Goal: Obtain resource: Download file/media

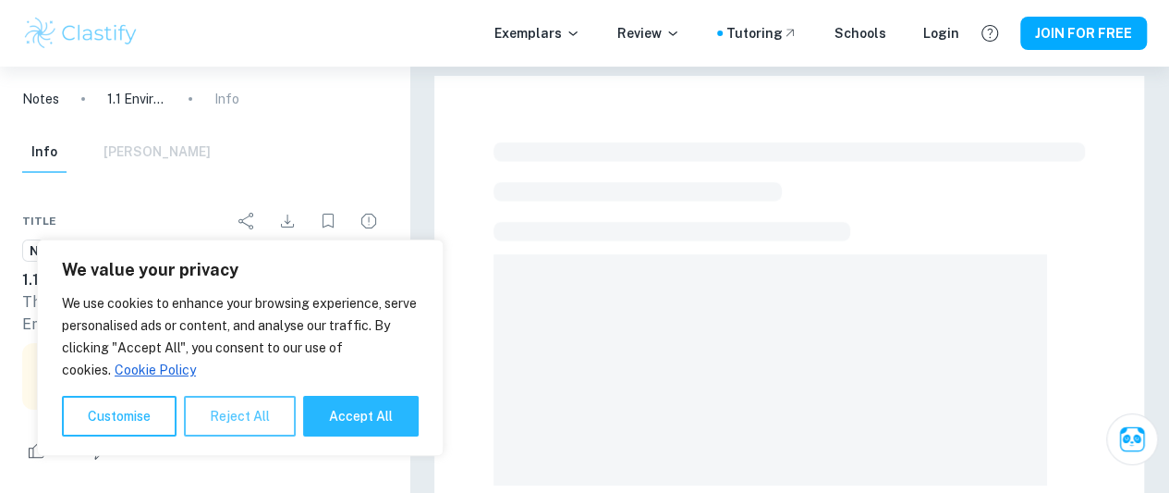
click at [220, 418] on button "Reject All" at bounding box center [240, 416] width 112 height 41
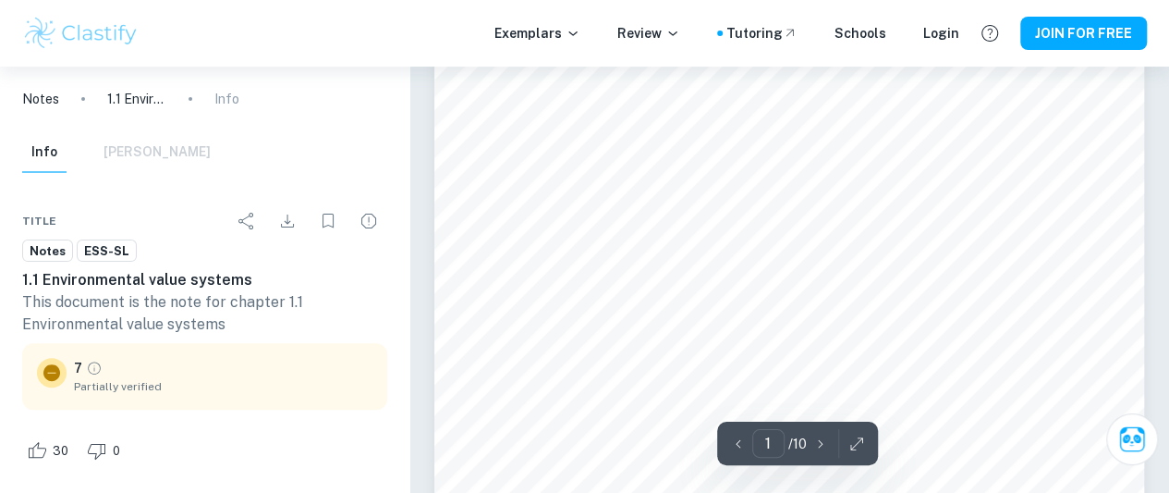
scroll to position [185, 0]
click at [854, 450] on icon "button" at bounding box center [857, 443] width 18 height 18
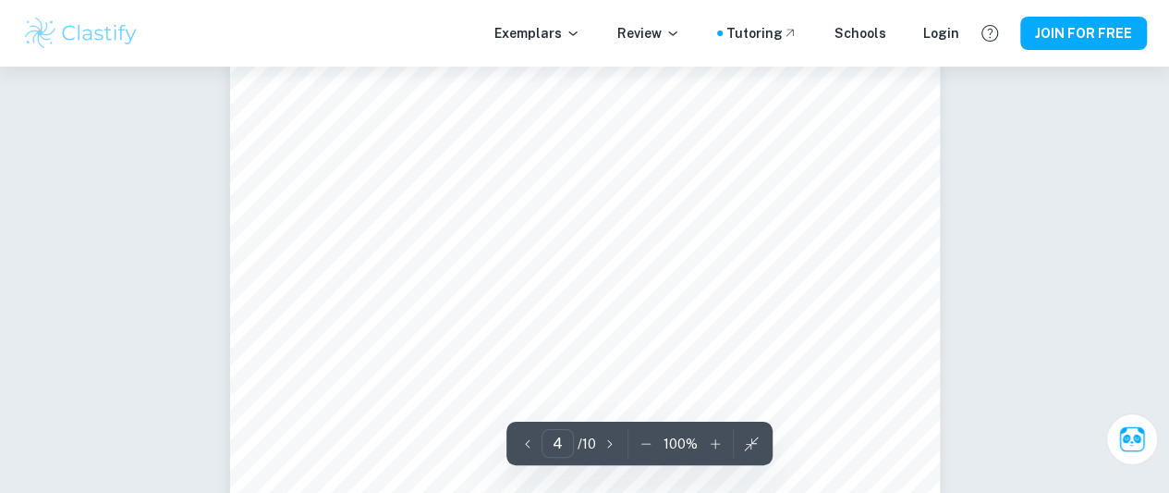
scroll to position [3236, 0]
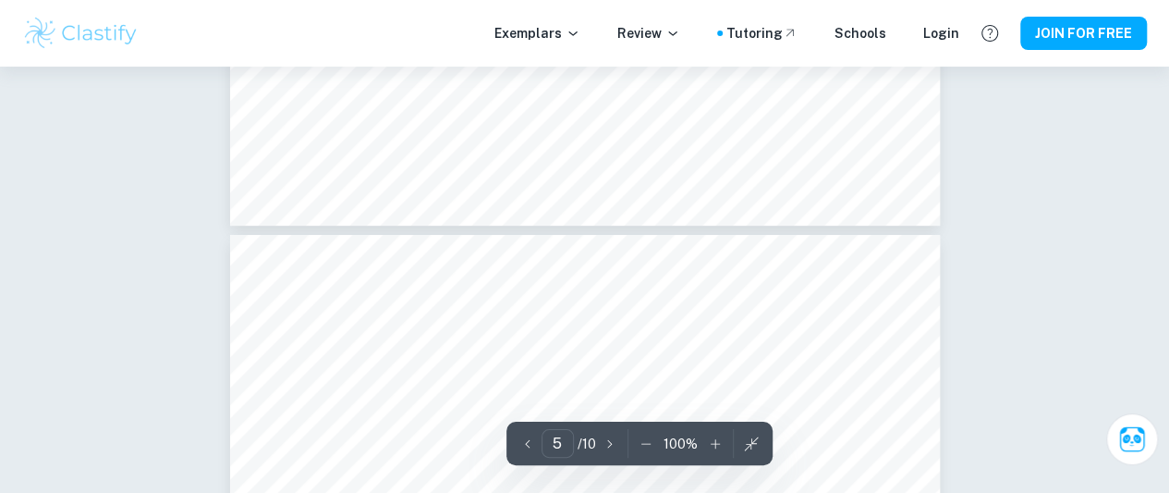
type input "4"
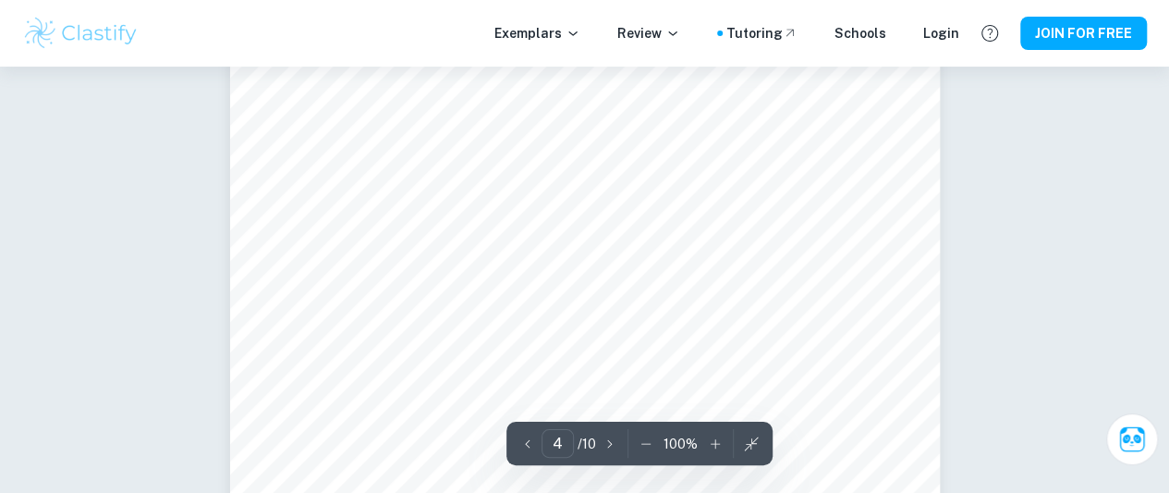
scroll to position [3328, 0]
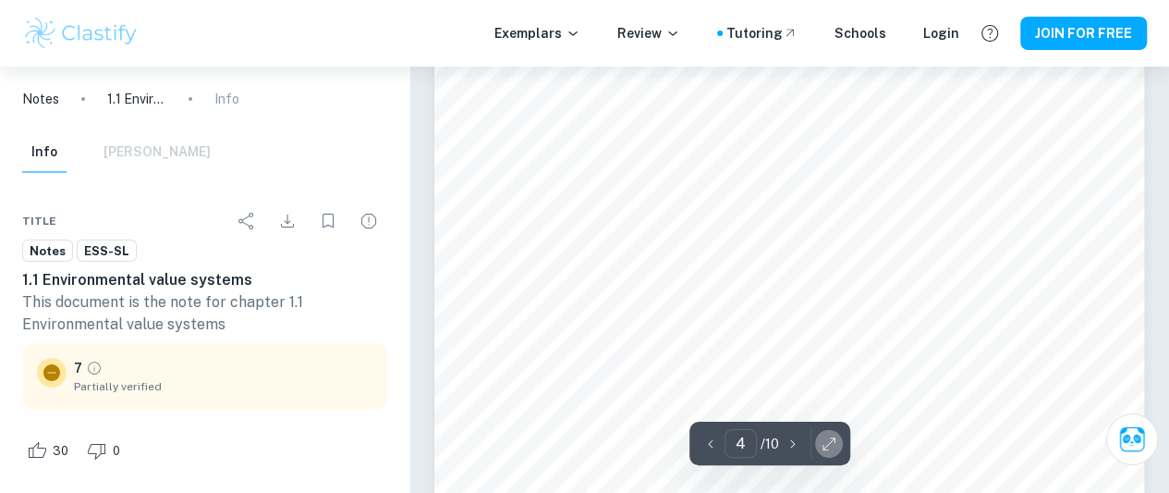
click at [829, 441] on icon "button" at bounding box center [829, 443] width 12 height 12
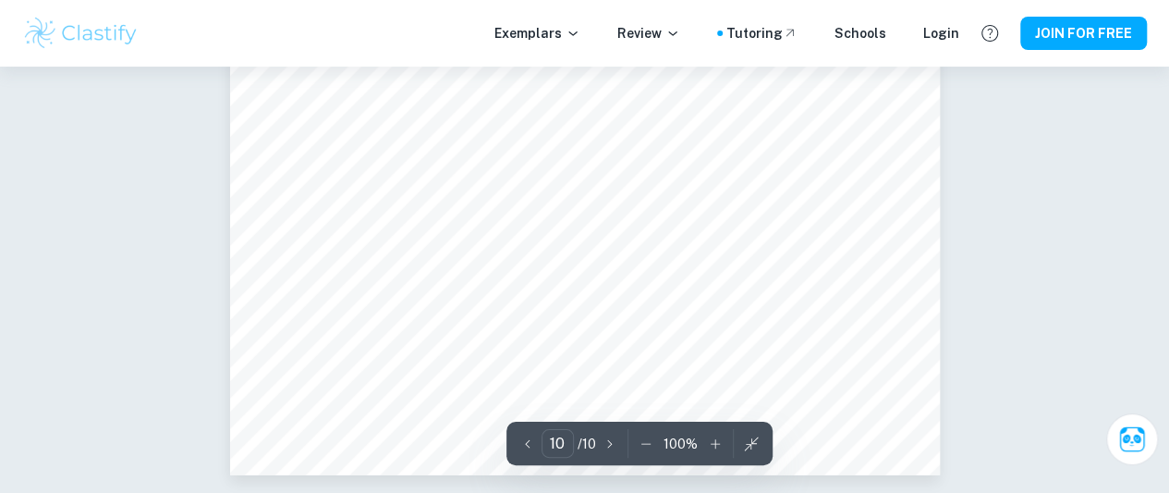
scroll to position [8666, 0]
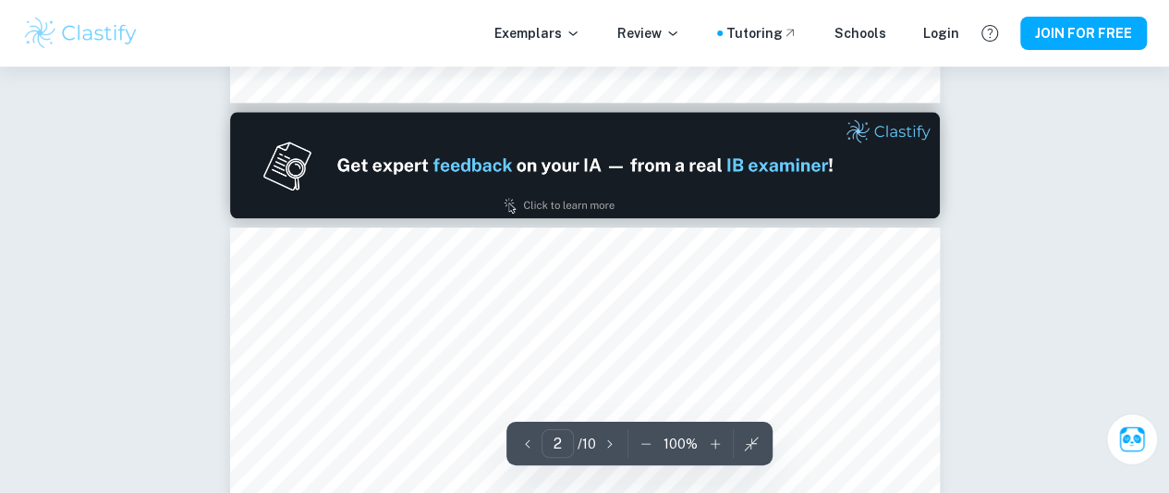
type input "1"
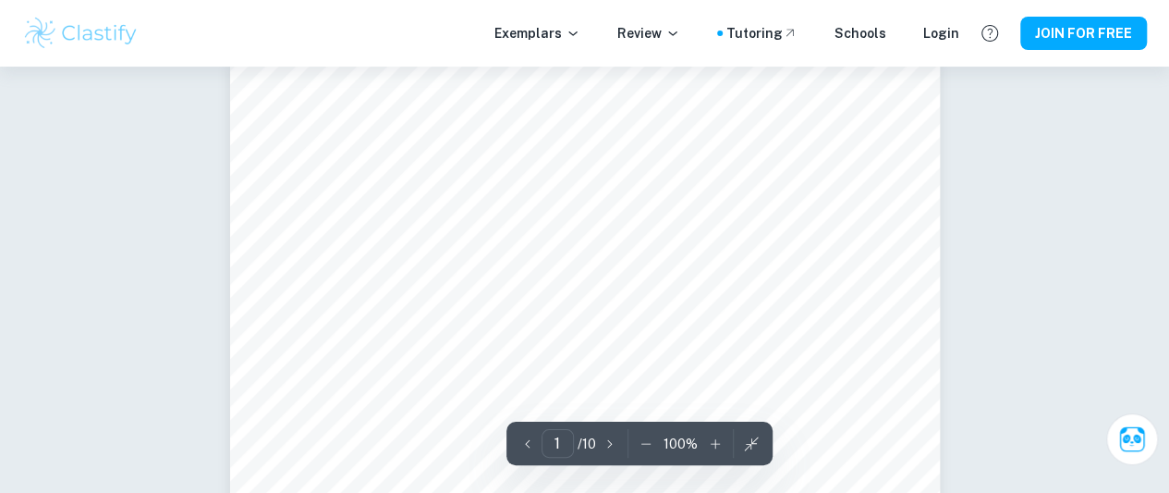
scroll to position [0, 0]
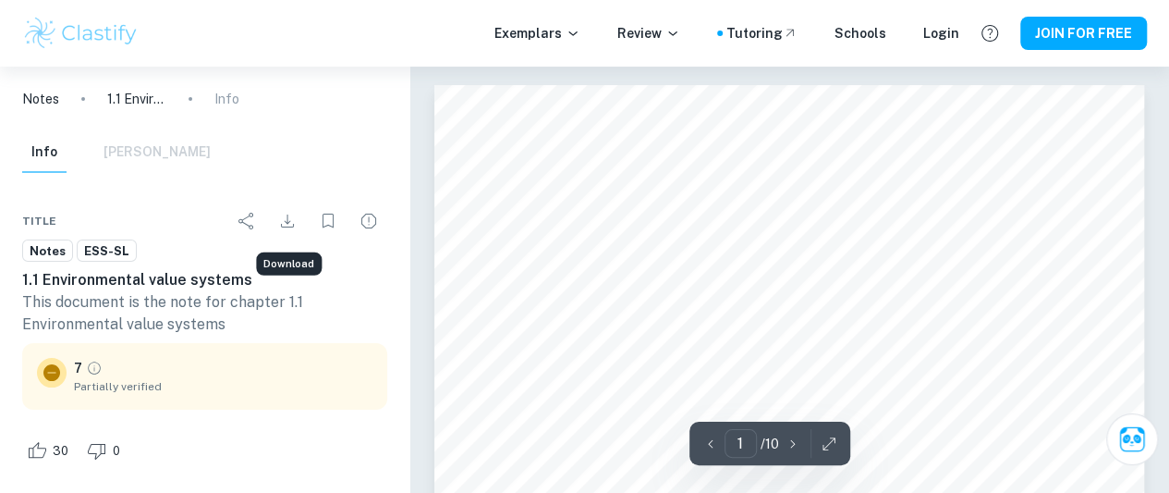
click at [290, 214] on icon "Download" at bounding box center [287, 221] width 22 height 22
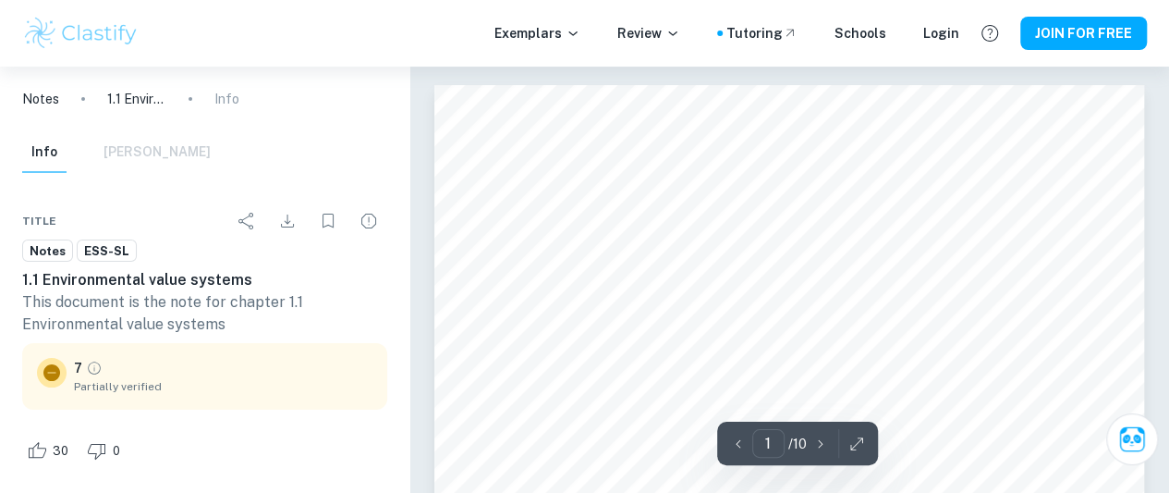
click at [845, 454] on button "button" at bounding box center [857, 443] width 28 height 29
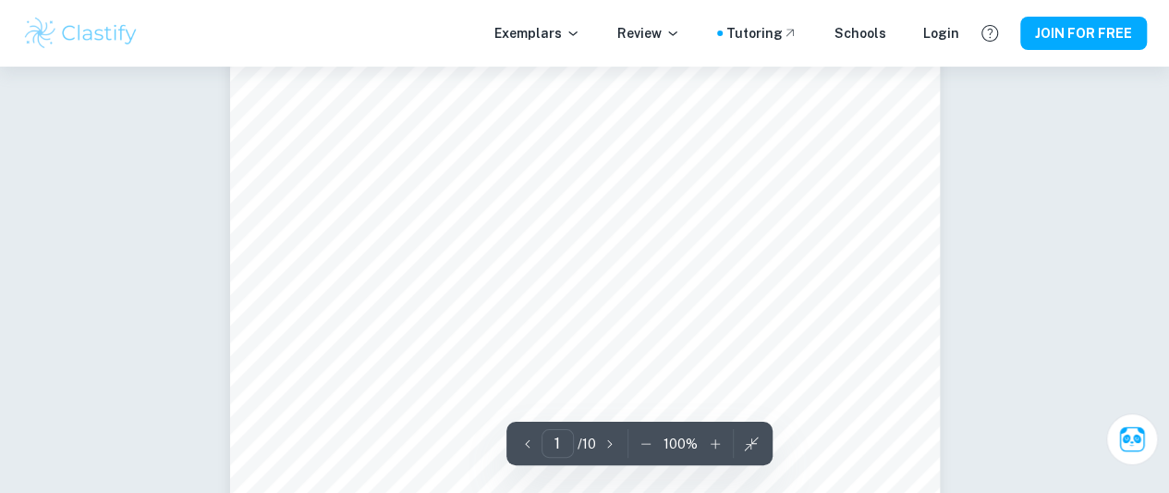
scroll to position [92, 0]
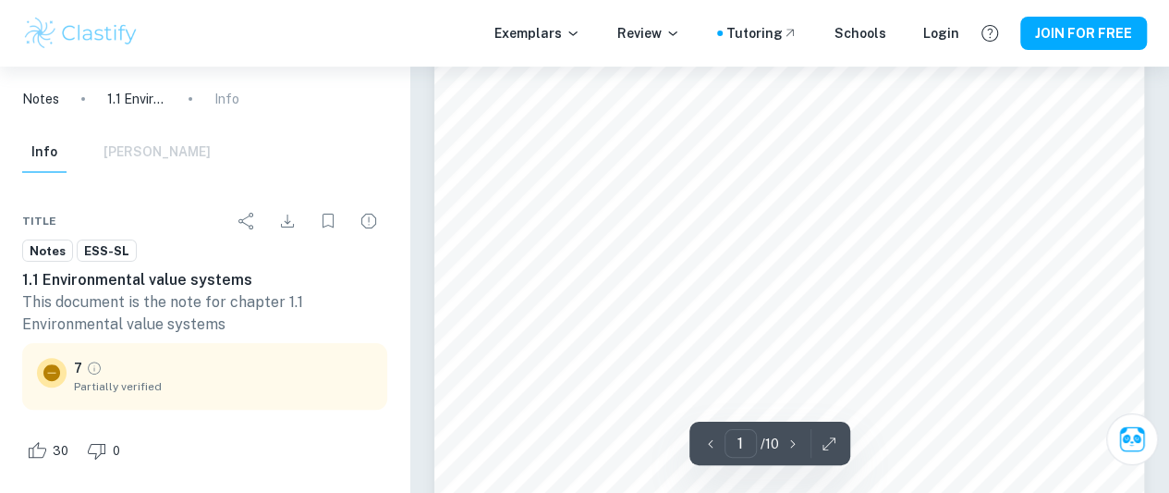
click at [828, 440] on icon "button" at bounding box center [829, 443] width 18 height 18
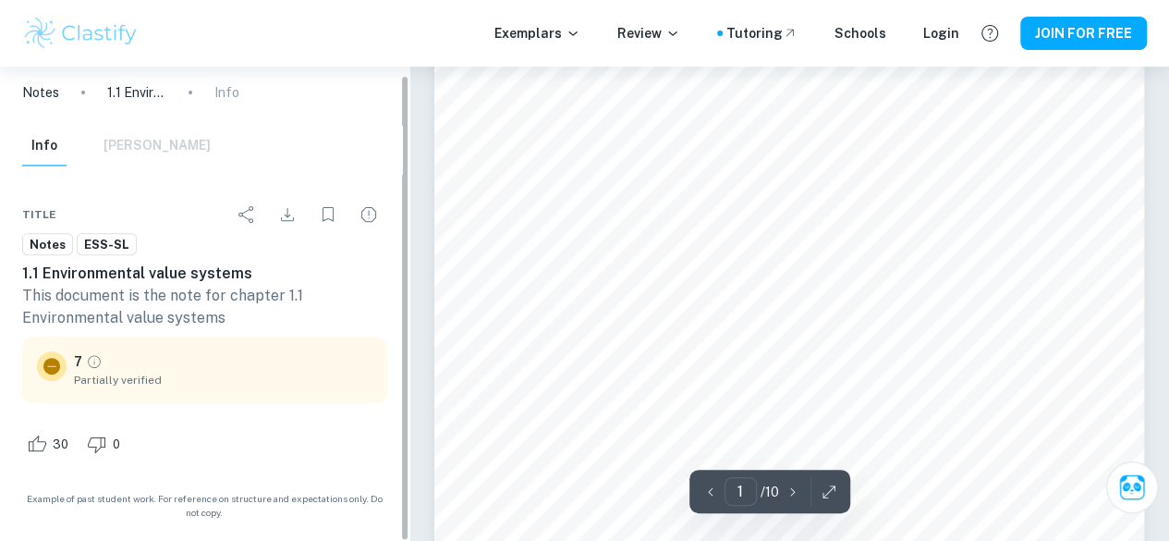
scroll to position [8, 0]
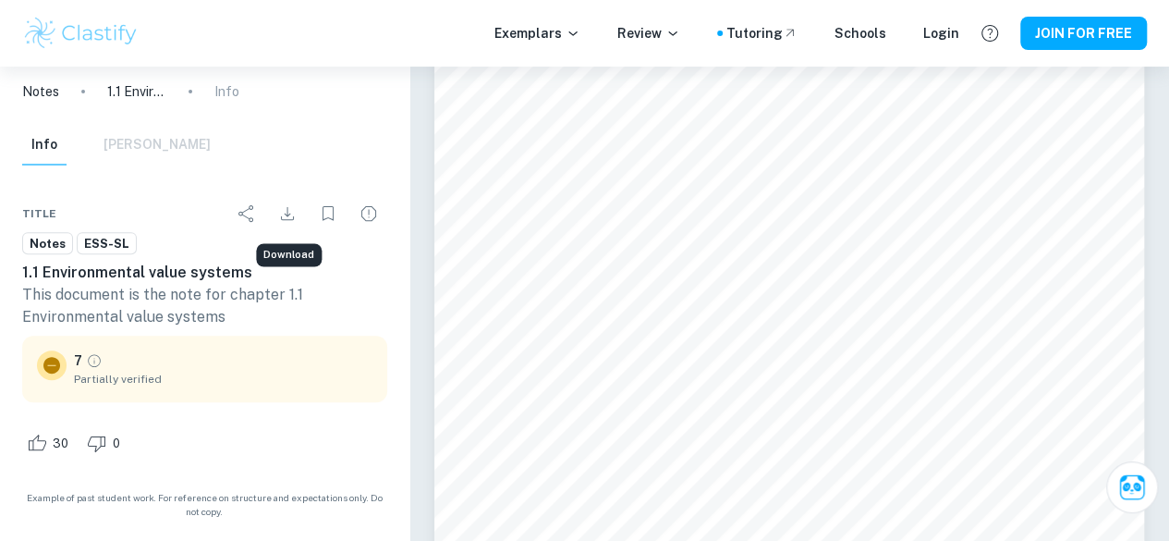
click at [288, 208] on icon "Download" at bounding box center [287, 213] width 22 height 22
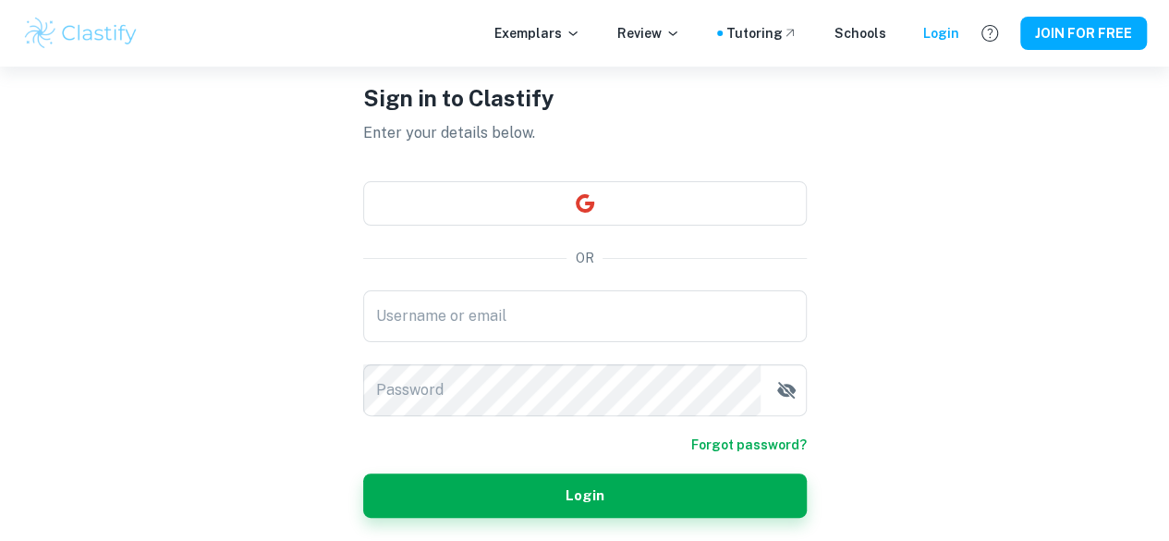
scroll to position [46, 0]
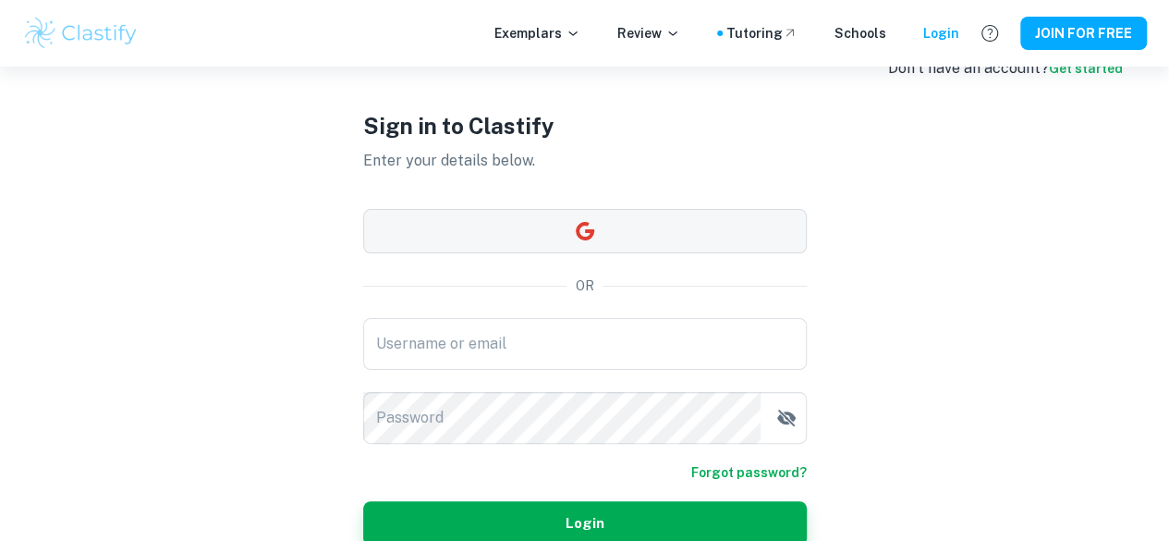
click at [608, 244] on button "button" at bounding box center [585, 231] width 444 height 44
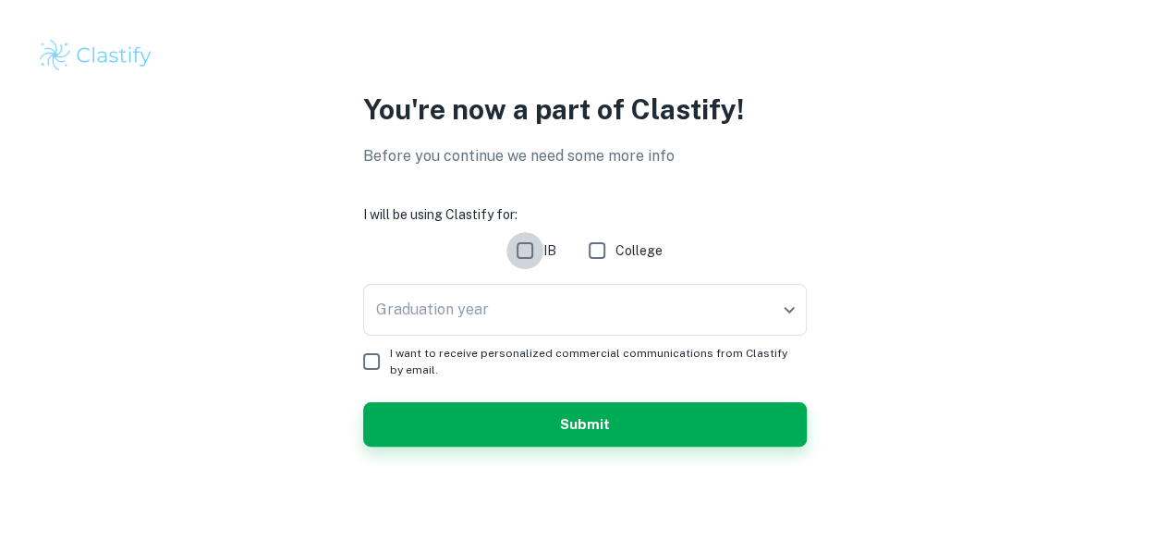
click at [529, 253] on input "IB" at bounding box center [525, 250] width 37 height 37
checkbox input "true"
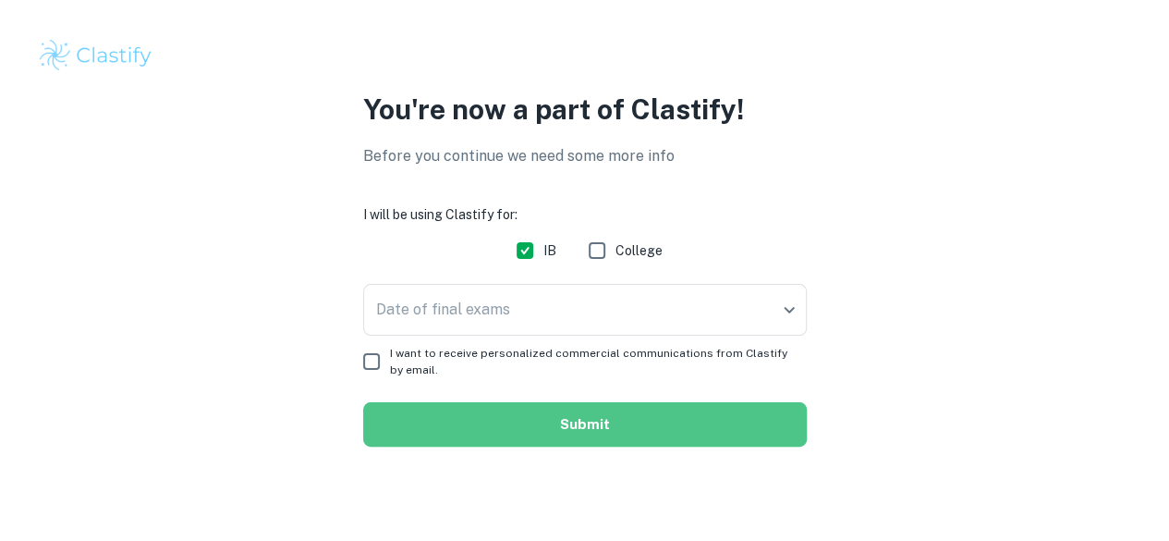
click at [518, 426] on button "Submit" at bounding box center [585, 424] width 444 height 44
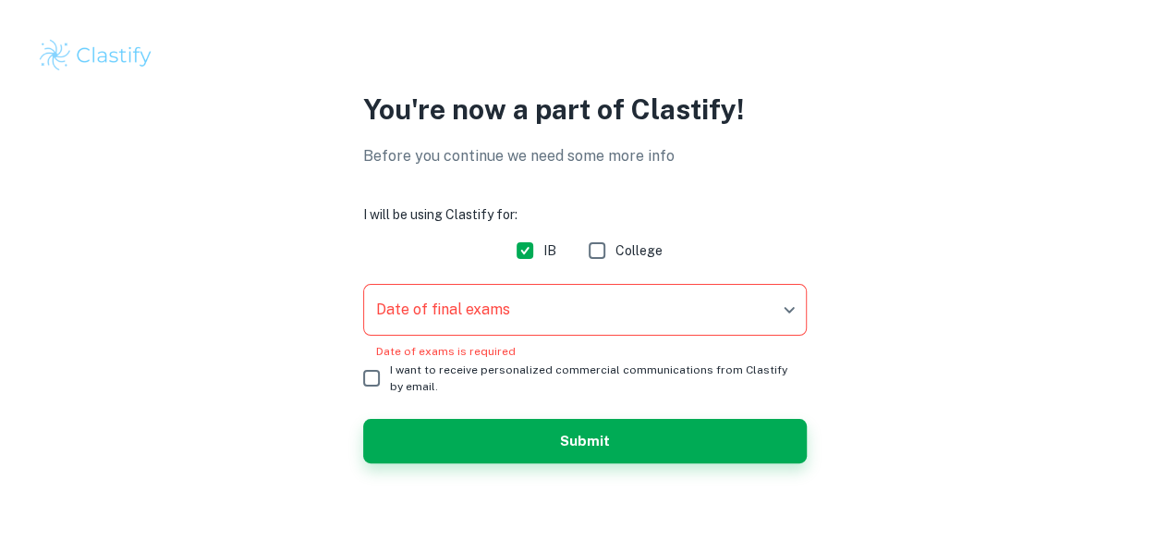
click at [469, 313] on body "We value your privacy We use cookies to enhance your browsing experience, serve…" at bounding box center [584, 270] width 1169 height 541
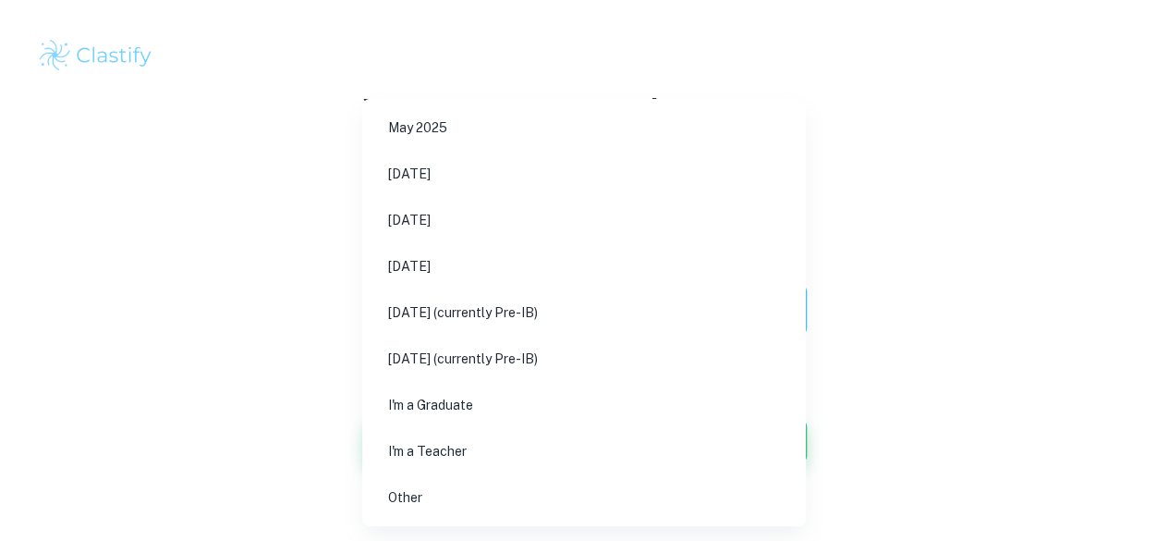
click at [464, 324] on li "May 2027 (currently Pre-IB)" at bounding box center [584, 312] width 429 height 43
type input "M27"
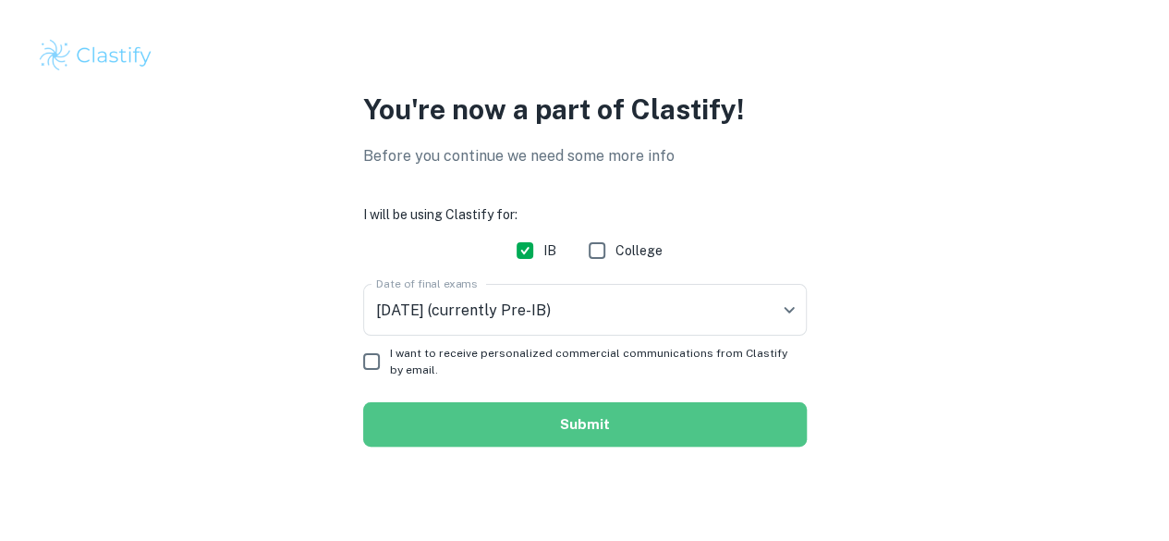
click at [582, 441] on button "Submit" at bounding box center [585, 424] width 444 height 44
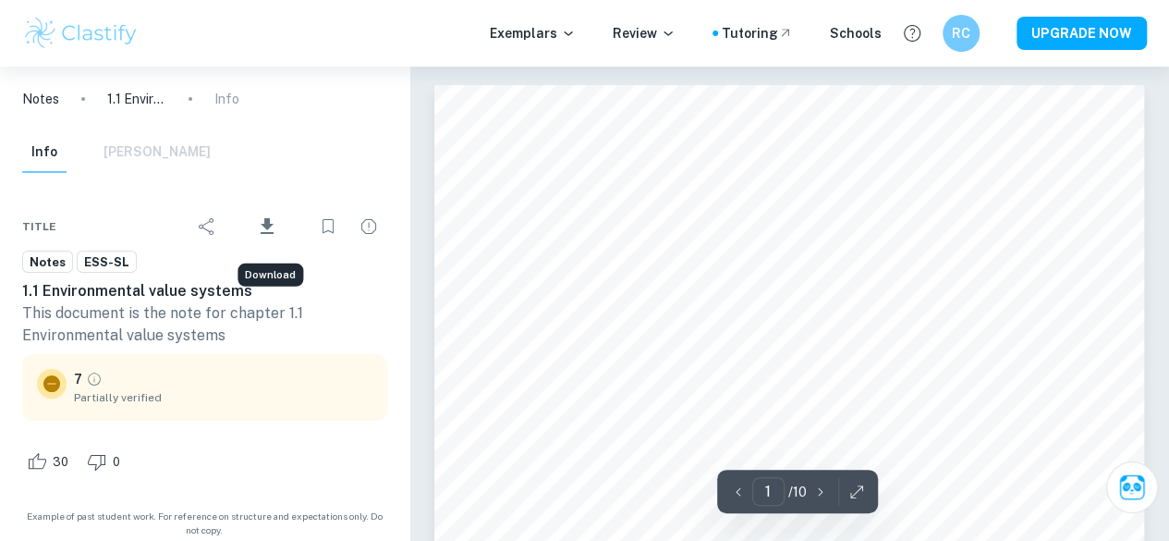
click at [272, 226] on icon "Download" at bounding box center [267, 226] width 22 height 22
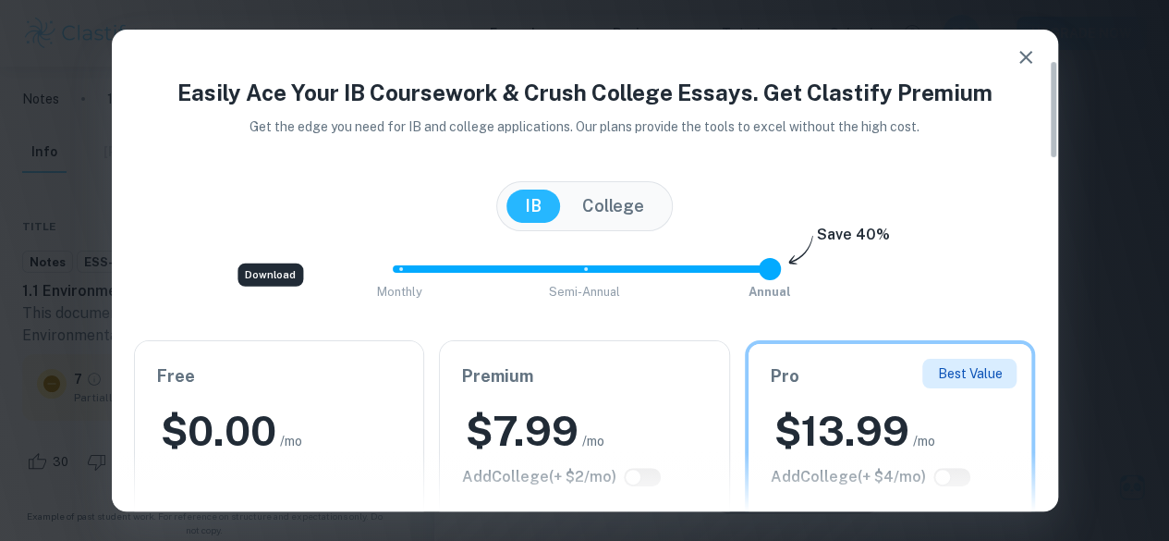
scroll to position [370, 0]
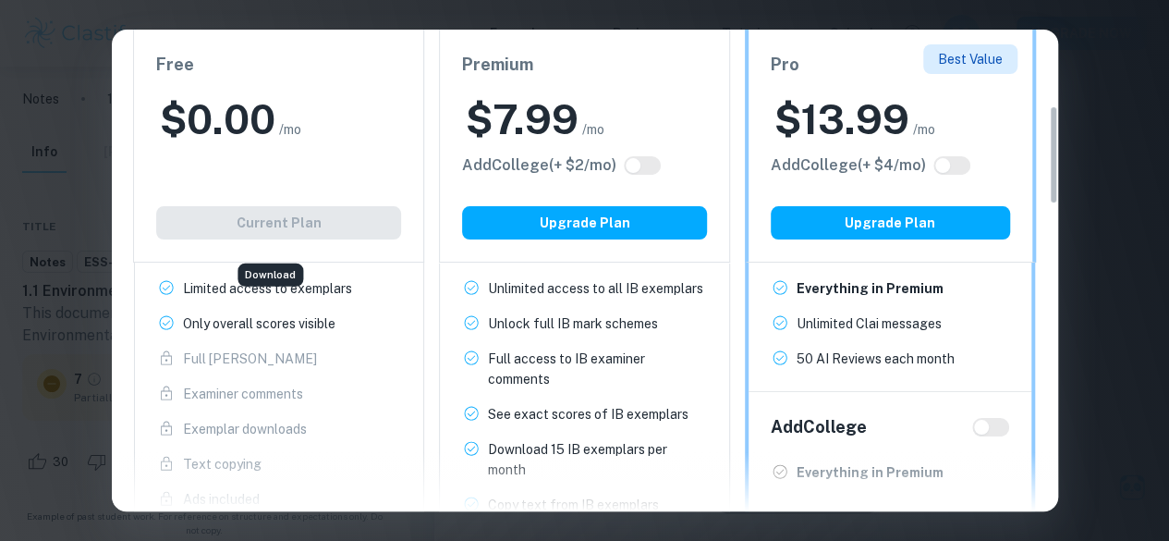
click at [1137, 45] on div "Easily Ace Your IB Coursework & Crush College Essays. Get Clastify Premium Get …" at bounding box center [584, 270] width 1169 height 541
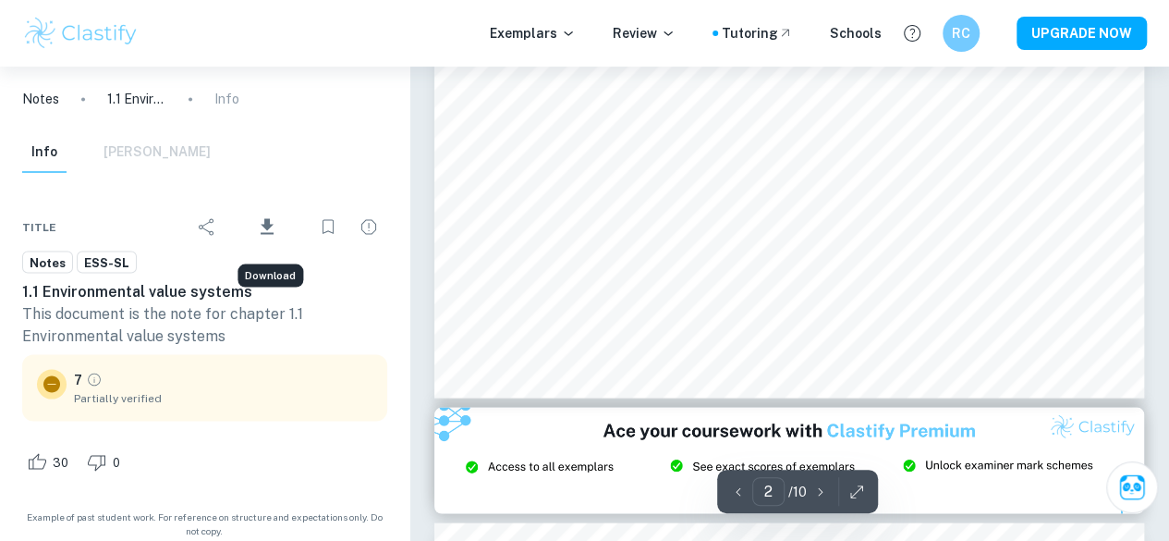
type input "3"
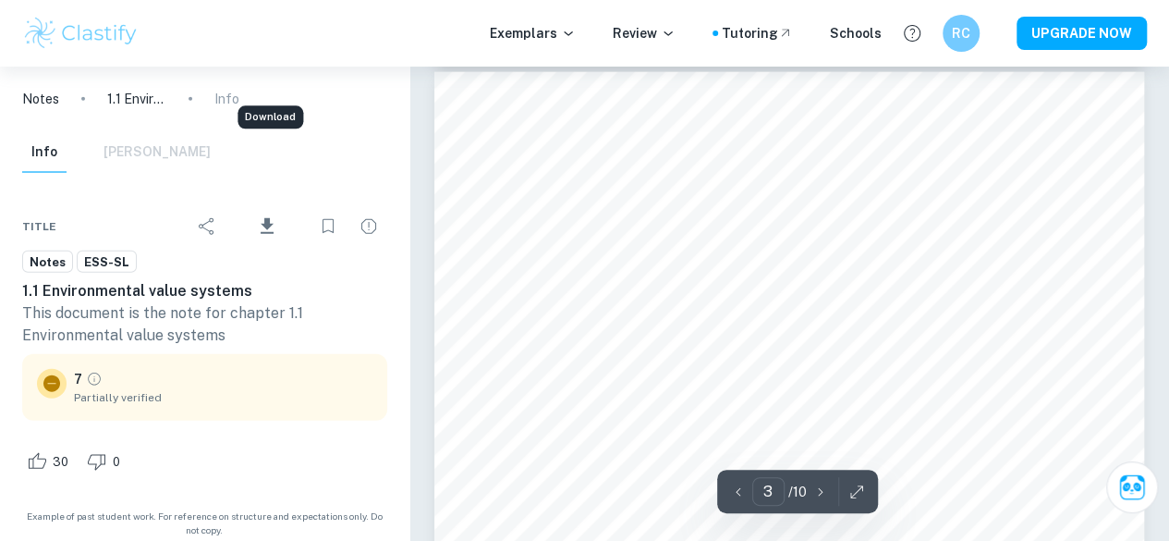
scroll to position [2219, 0]
